Goal: Navigation & Orientation: Find specific page/section

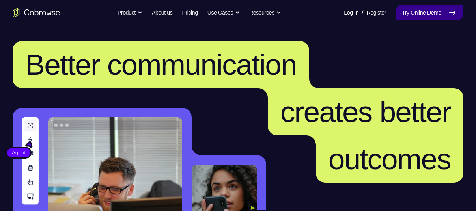
click at [450, 14] on icon at bounding box center [451, 12] width 9 height 9
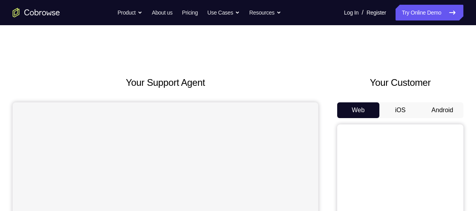
click at [429, 112] on button "Android" at bounding box center [442, 110] width 42 height 16
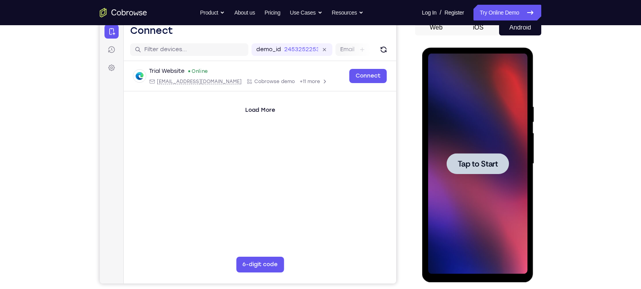
scroll to position [87, 0]
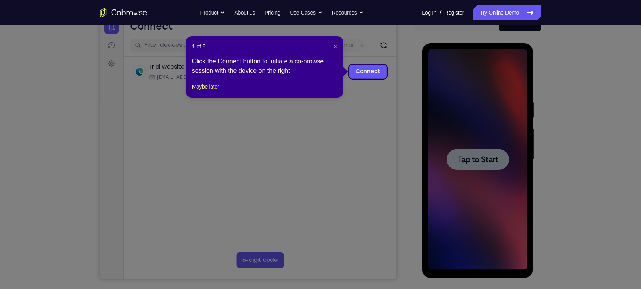
click at [335, 46] on span "×" at bounding box center [334, 46] width 3 height 6
